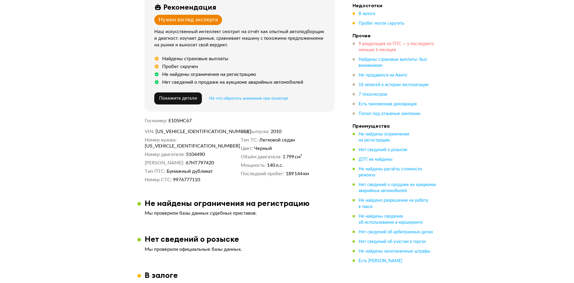
scroll to position [30, 0]
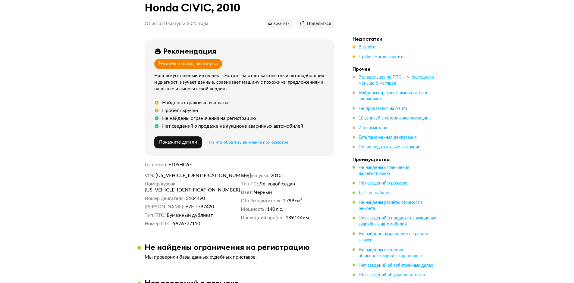
click at [186, 173] on span "[US_VEHICLE_IDENTIFICATION_NUMBER]" at bounding box center [189, 176] width 69 height 6
copy span "[US_VEHICLE_IDENTIFICATION_NUMBER]"
click at [373, 55] on span "Пробег могли скрутить" at bounding box center [381, 57] width 46 height 4
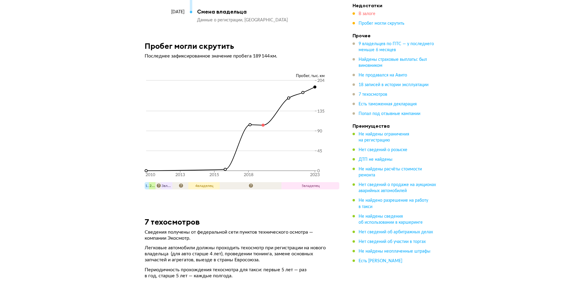
click at [364, 15] on span "В залоге" at bounding box center [366, 14] width 17 height 4
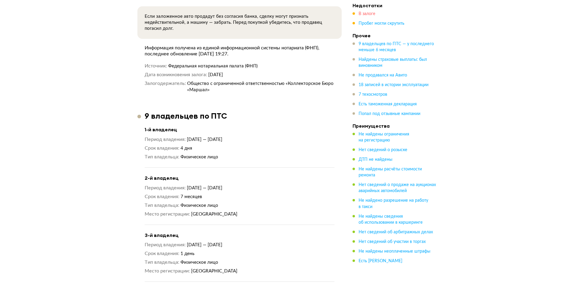
scroll to position [334, 0]
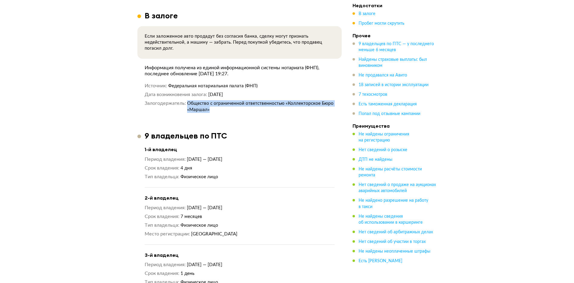
drag, startPoint x: 187, startPoint y: 98, endPoint x: 216, endPoint y: 108, distance: 30.2
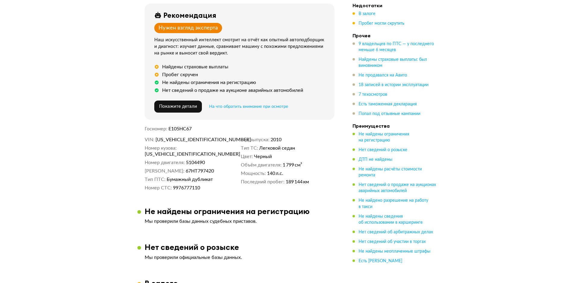
scroll to position [120, 0]
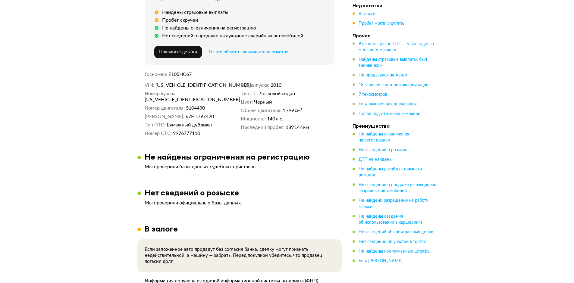
click at [200, 85] on span "[US_VEHICLE_IDENTIFICATION_NUMBER]" at bounding box center [189, 85] width 69 height 6
copy span "[US_VEHICLE_IDENTIFICATION_NUMBER]"
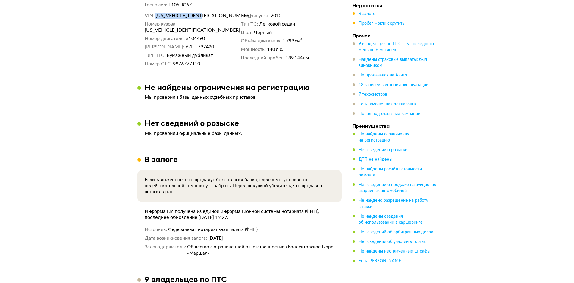
scroll to position [271, 0]
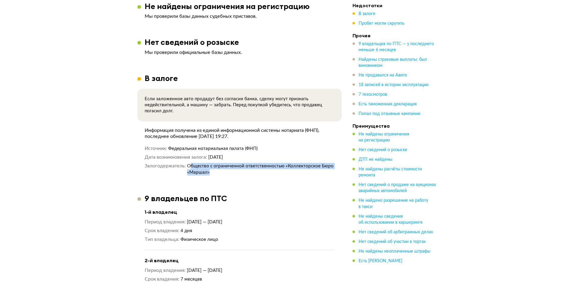
drag, startPoint x: 189, startPoint y: 158, endPoint x: 230, endPoint y: 170, distance: 43.3
click at [218, 168] on dd "Общество с ограниченной ответственностью «Коллекторское Бюро «Маршал»" at bounding box center [260, 169] width 147 height 13
drag, startPoint x: 230, startPoint y: 170, endPoint x: 258, endPoint y: 152, distance: 32.8
click at [258, 154] on dd "[DATE]" at bounding box center [271, 157] width 126 height 6
drag, startPoint x: 237, startPoint y: 154, endPoint x: 257, endPoint y: 153, distance: 20.2
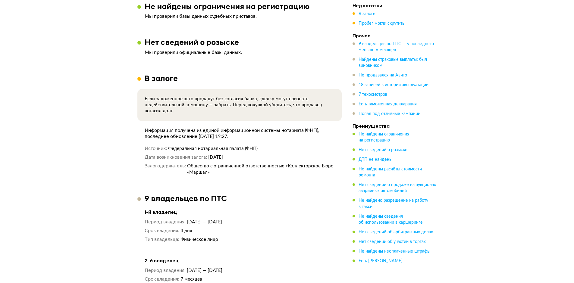
click at [256, 154] on dl "Дата возникновения залога [DATE]" at bounding box center [240, 157] width 190 height 6
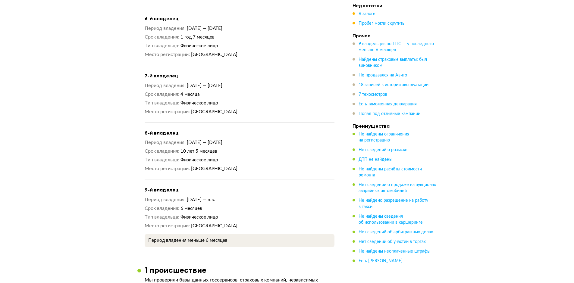
scroll to position [813, 0]
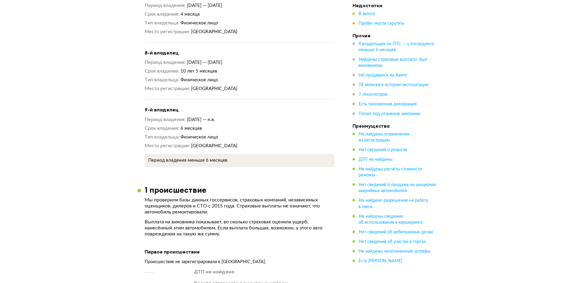
click at [212, 117] on span "[DATE] — н.в." at bounding box center [201, 119] width 28 height 5
drag, startPoint x: 214, startPoint y: 104, endPoint x: 228, endPoint y: 105, distance: 13.9
click at [215, 117] on span "[DATE] — н.в." at bounding box center [201, 119] width 28 height 5
click at [258, 125] on dd "6 месяцев" at bounding box center [257, 128] width 154 height 6
drag, startPoint x: 229, startPoint y: 143, endPoint x: 229, endPoint y: 134, distance: 9.3
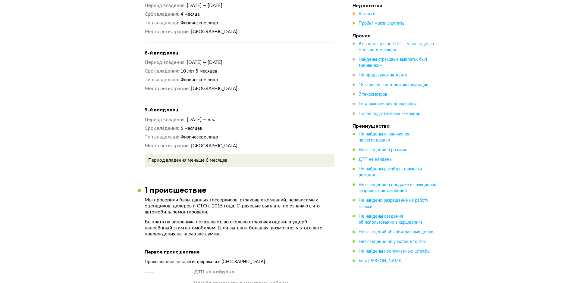
click at [229, 134] on div "9-й владелец Период владения [DATE] — н.в. Срок владения 6 месяцев Тип владельц…" at bounding box center [240, 137] width 190 height 61
drag, startPoint x: 236, startPoint y: 129, endPoint x: 144, endPoint y: 102, distance: 96.1
drag, startPoint x: 225, startPoint y: 114, endPoint x: 228, endPoint y: 115, distance: 3.9
click at [225, 125] on dd "6 месяцев" at bounding box center [257, 128] width 154 height 6
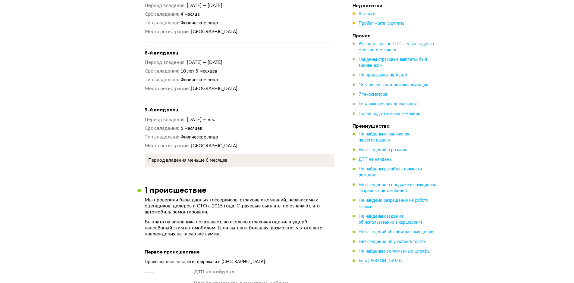
drag, startPoint x: 246, startPoint y: 132, endPoint x: 144, endPoint y: 101, distance: 106.7
click at [145, 107] on div "9-й владелец Период владения [DATE] — н.в. Срок владения 6 месяцев Тип владельц…" at bounding box center [240, 137] width 190 height 61
click at [229, 117] on div "Период владения [DATE] — н.в. Срок владения 6 месяцев Тип владельца Физическое …" at bounding box center [240, 133] width 190 height 33
drag, startPoint x: 241, startPoint y: 74, endPoint x: 146, endPoint y: 49, distance: 98.4
click at [146, 59] on div "Период владения [DATE] — [DATE] Срок владения 10 лет 5 месяцев Тип владельца Фи…" at bounding box center [240, 75] width 190 height 33
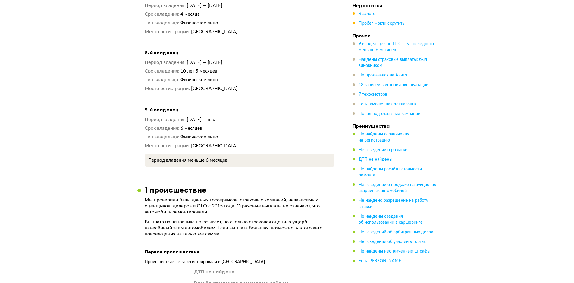
click at [221, 69] on div "Период владения [DATE] — [DATE] Срок владения 10 лет 5 месяцев Тип владельца Фи…" at bounding box center [240, 75] width 190 height 33
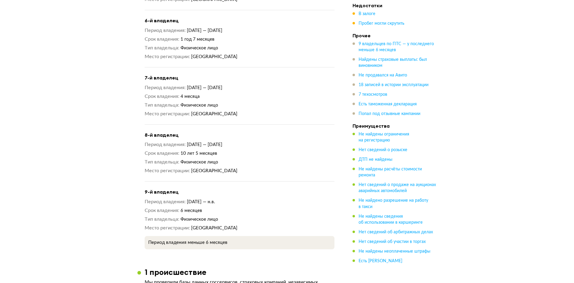
scroll to position [723, 0]
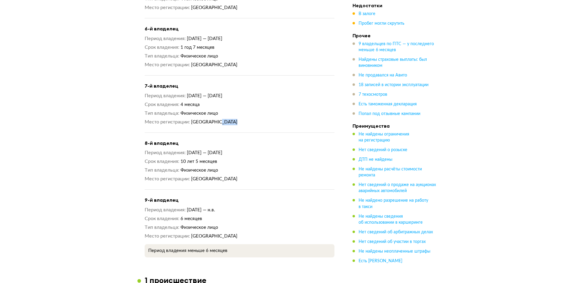
drag, startPoint x: 232, startPoint y: 108, endPoint x: 219, endPoint y: 108, distance: 12.3
click at [219, 120] on span "[GEOGRAPHIC_DATA]" at bounding box center [214, 122] width 46 height 5
click at [245, 119] on dd "[GEOGRAPHIC_DATA]" at bounding box center [262, 122] width 143 height 6
drag, startPoint x: 235, startPoint y: 109, endPoint x: 145, endPoint y: 84, distance: 93.4
click at [145, 93] on div "Период владения [DATE] — [DATE] Срок владения 4 месяца Тип владельца Физическое…" at bounding box center [240, 109] width 190 height 33
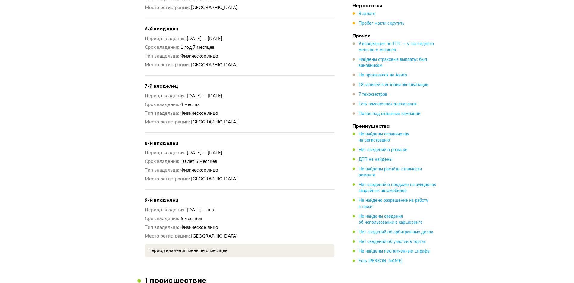
click at [202, 95] on div "Период владения [DATE] — [DATE] Срок владения 4 месяца Тип владельца Физическое…" at bounding box center [240, 109] width 190 height 33
drag, startPoint x: 240, startPoint y: 53, endPoint x: 142, endPoint y: 28, distance: 100.9
click at [142, 28] on article "9 владельцев по ПТС 1-й владелец Период владения [DATE] — [DATE] Срок владения …" at bounding box center [239, -1] width 204 height 515
click at [197, 45] on span "1 год 7 месяцев" at bounding box center [197, 47] width 34 height 5
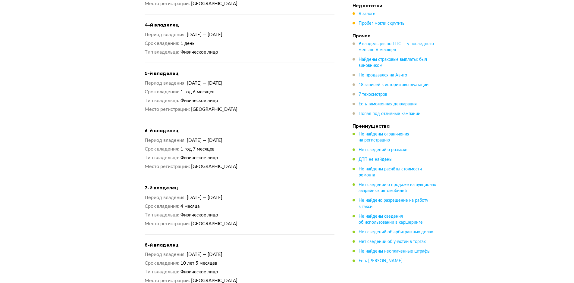
scroll to position [602, 0]
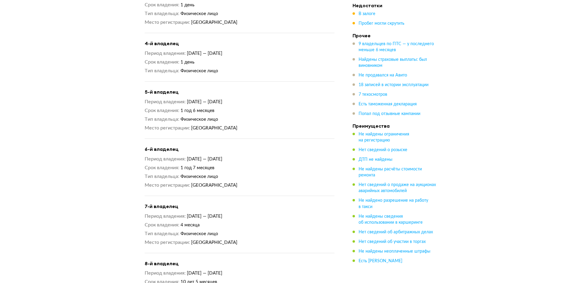
drag, startPoint x: 242, startPoint y: 111, endPoint x: 238, endPoint y: 114, distance: 5.3
click at [238, 114] on div "Период владения [DATE] — [DATE] Срок владения 1 год 6 месяцев Тип владельца Физ…" at bounding box center [240, 115] width 190 height 33
drag, startPoint x: 239, startPoint y: 118, endPoint x: 143, endPoint y: 92, distance: 99.4
click at [143, 92] on article "9 владельцев по ПТС 1-й владелец Период владения [DATE] — [DATE] Срок владения …" at bounding box center [239, 119] width 204 height 515
drag, startPoint x: 191, startPoint y: 103, endPoint x: 211, endPoint y: 103, distance: 19.9
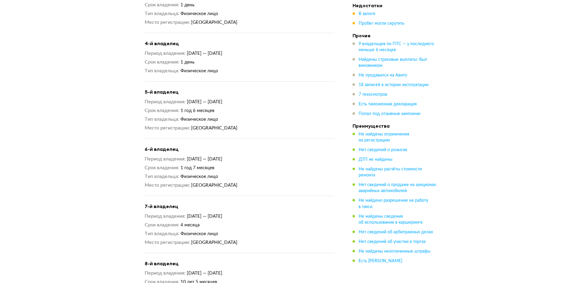
click at [191, 108] on span "1 год 6 месяцев" at bounding box center [197, 110] width 34 height 5
click at [245, 116] on dd "Физическое лицо" at bounding box center [257, 119] width 154 height 6
drag, startPoint x: 241, startPoint y: 118, endPoint x: 202, endPoint y: 79, distance: 55.4
click at [146, 99] on div "Период владения [DATE] — [DATE] Срок владения 1 год 6 месяцев Тип владельца Физ…" at bounding box center [240, 115] width 190 height 33
click at [224, 68] on dd "Физическое лицо" at bounding box center [257, 71] width 154 height 6
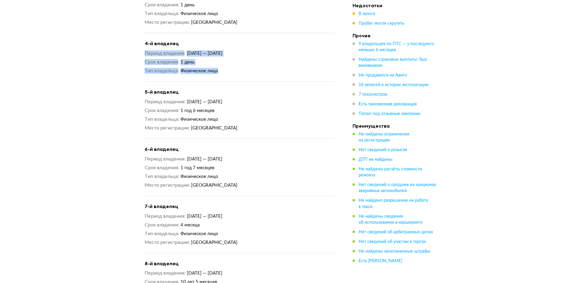
drag, startPoint x: 223, startPoint y: 60, endPoint x: 146, endPoint y: 43, distance: 78.8
click at [146, 50] on div "Период владения [DATE] — [DATE] Срок владения 1 день Тип владельца Физическое л…" at bounding box center [240, 62] width 190 height 24
click at [255, 59] on dd "1 день" at bounding box center [257, 62] width 154 height 6
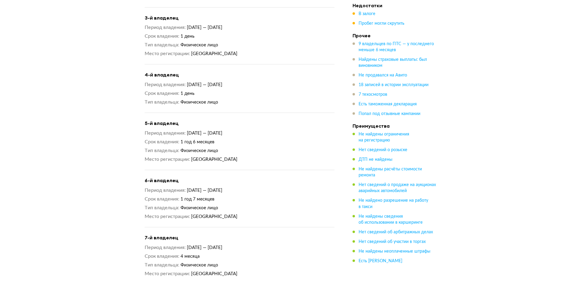
scroll to position [512, 0]
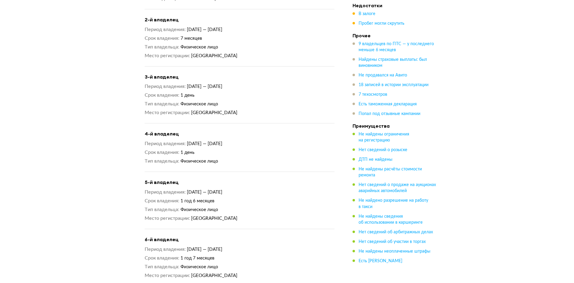
drag, startPoint x: 251, startPoint y: 105, endPoint x: 142, endPoint y: 77, distance: 112.1
click at [251, 36] on div "Период владения [DATE] — [DATE] Срок владения 7 месяцев Тип владельца Физическо…" at bounding box center [240, 42] width 190 height 33
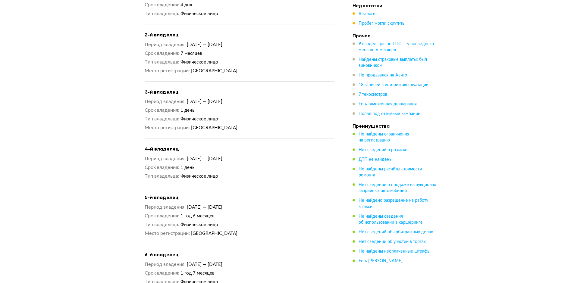
scroll to position [482, 0]
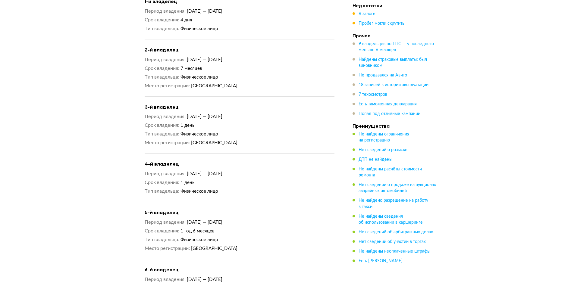
drag, startPoint x: 247, startPoint y: 49, endPoint x: 248, endPoint y: 57, distance: 7.3
click at [222, 58] on span "[DATE] — [DATE]" at bounding box center [205, 60] width 36 height 5
drag, startPoint x: 239, startPoint y: 79, endPoint x: 145, endPoint y: 53, distance: 98.1
click at [145, 57] on div "Период владения [DATE] — [DATE] Срок владения 7 месяцев Тип владельца Физическо…" at bounding box center [240, 73] width 190 height 33
click at [296, 49] on div "2-й владелец Период владения [DATE] — [DATE] Срок владения 7 месяцев Тип владел…" at bounding box center [240, 72] width 190 height 50
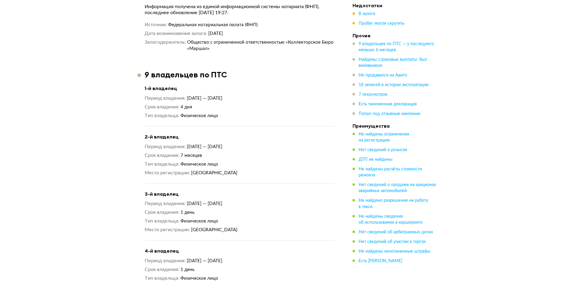
scroll to position [391, 0]
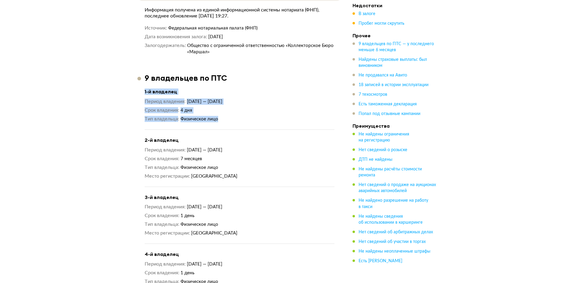
drag, startPoint x: 224, startPoint y: 113, endPoint x: 144, endPoint y: 89, distance: 83.6
click at [244, 116] on dd "Физическое лицо" at bounding box center [257, 119] width 154 height 6
click at [234, 116] on dd "Физическое лицо" at bounding box center [257, 119] width 154 height 6
drag, startPoint x: 221, startPoint y: 114, endPoint x: 144, endPoint y: 87, distance: 81.5
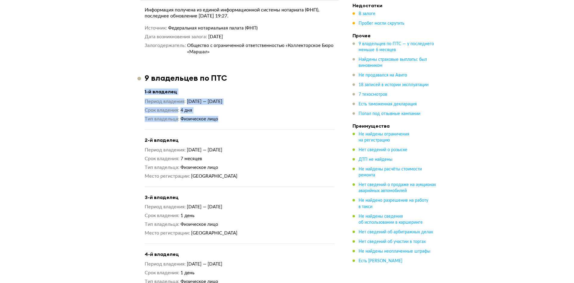
click at [145, 89] on h4 "1-й владелец" at bounding box center [240, 92] width 190 height 6
drag, startPoint x: 144, startPoint y: 86, endPoint x: 220, endPoint y: 113, distance: 80.5
click at [221, 116] on dd "Физическое лицо" at bounding box center [257, 119] width 154 height 6
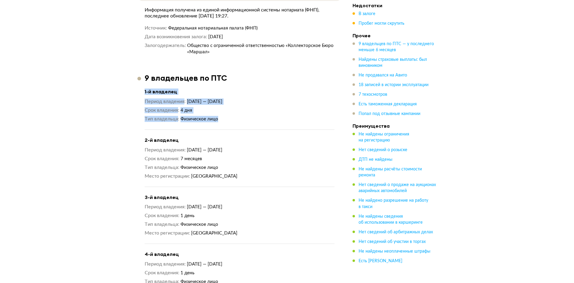
drag, startPoint x: 222, startPoint y: 112, endPoint x: 146, endPoint y: 87, distance: 79.9
click at [235, 109] on div "Период владения [DATE] — [DATE] Срок владения 4 дня Тип владельца Физическое ли…" at bounding box center [240, 110] width 190 height 24
drag, startPoint x: 249, startPoint y: 168, endPoint x: 193, endPoint y: 145, distance: 61.1
click at [146, 137] on div "2-й владелец Период владения [DATE] — [DATE] Срок владения 7 месяцев Тип владел…" at bounding box center [240, 162] width 190 height 50
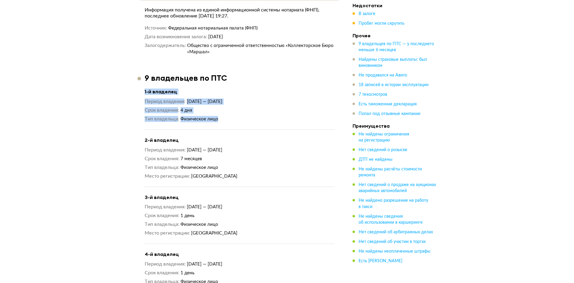
click at [252, 164] on dd "Физическое лицо" at bounding box center [257, 167] width 154 height 6
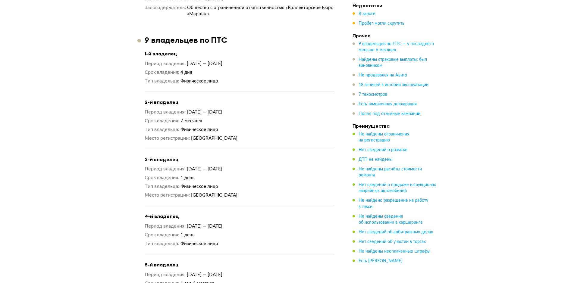
scroll to position [542, 0]
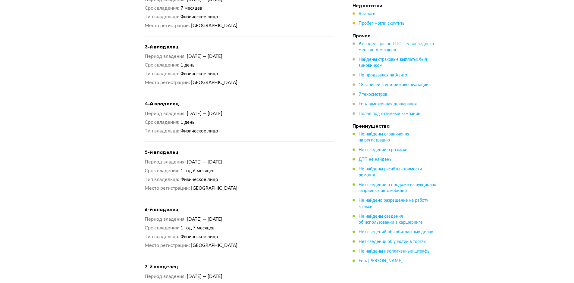
drag, startPoint x: 235, startPoint y: 176, endPoint x: 147, endPoint y: 146, distance: 92.9
click at [143, 144] on article "9 владельцев по ПТС 1-й владелец Период владения [DATE] — [DATE] Срок владения …" at bounding box center [239, 180] width 204 height 515
click at [256, 185] on dd "[GEOGRAPHIC_DATA]" at bounding box center [262, 188] width 143 height 6
drag, startPoint x: 246, startPoint y: 179, endPoint x: 150, endPoint y: 143, distance: 102.1
click at [145, 149] on div "5-й владелец Период владения [DATE] — [DATE] Срок владения 1 год 6 месяцев Тип …" at bounding box center [240, 174] width 190 height 50
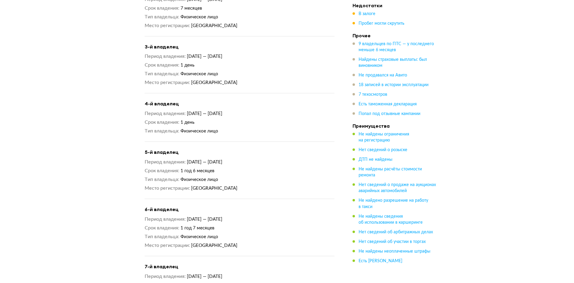
drag, startPoint x: 248, startPoint y: 164, endPoint x: 257, endPoint y: 167, distance: 8.9
click at [249, 164] on div "Период владения [DATE] — [DATE] Срок владения 1 год 6 месяцев Тип владельца Физ…" at bounding box center [240, 175] width 190 height 33
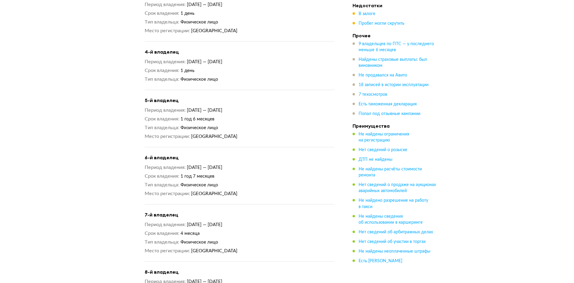
scroll to position [692, 0]
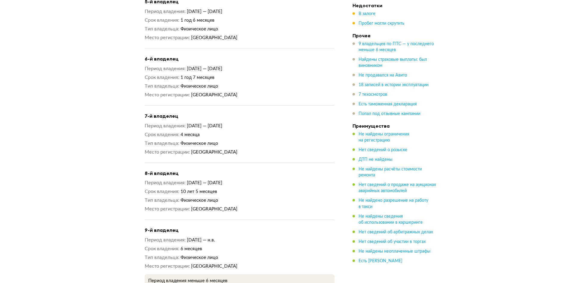
drag, startPoint x: 223, startPoint y: 141, endPoint x: 194, endPoint y: 126, distance: 33.1
click at [141, 110] on article "9 владельцев по ПТС 1-й владелец Период владения [DATE] — [DATE] Срок владения …" at bounding box center [239, 29] width 204 height 515
click at [204, 141] on span "Физическое лицо" at bounding box center [199, 143] width 38 height 5
drag, startPoint x: 238, startPoint y: 137, endPoint x: 257, endPoint y: 132, distance: 19.9
click at [145, 123] on div "Период владения [DATE] — [DATE] Срок владения 4 месяца Тип владельца Физическое…" at bounding box center [240, 139] width 190 height 33
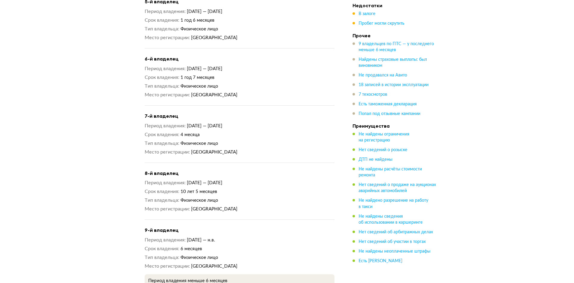
drag, startPoint x: 275, startPoint y: 133, endPoint x: 271, endPoint y: 136, distance: 4.8
click at [275, 133] on div "Период владения [DATE] — [DATE] Срок владения 4 месяца Тип владельца Физическое…" at bounding box center [240, 139] width 190 height 33
click at [243, 142] on div "7-й владелец Период владения [DATE] — [DATE] Срок владения 4 месяца Тип владель…" at bounding box center [240, 138] width 190 height 50
drag, startPoint x: 223, startPoint y: 139, endPoint x: 145, endPoint y: 111, distance: 83.1
click at [145, 123] on div "Период владения [DATE] — [DATE] Срок владения 4 месяца Тип владельца Физическое…" at bounding box center [240, 139] width 190 height 33
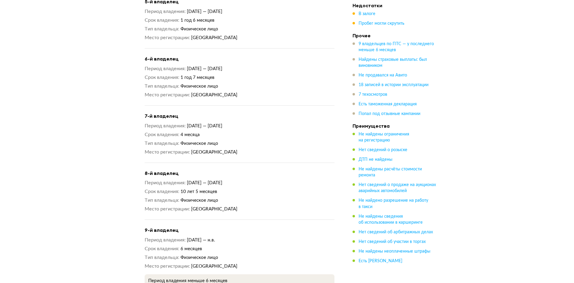
click at [263, 144] on div "7-й владелец Период владения [DATE] — [DATE] Срок владения 4 месяца Тип владель…" at bounding box center [240, 138] width 190 height 50
drag, startPoint x: 236, startPoint y: 144, endPoint x: 187, endPoint y: 135, distance: 50.3
click at [187, 135] on div "7-й владелец Период владения [DATE] — [DATE] Срок владения 4 месяца Тип владель…" at bounding box center [240, 138] width 190 height 50
click at [297, 140] on dd "Физическое лицо" at bounding box center [257, 143] width 154 height 6
